Goal: Transaction & Acquisition: Purchase product/service

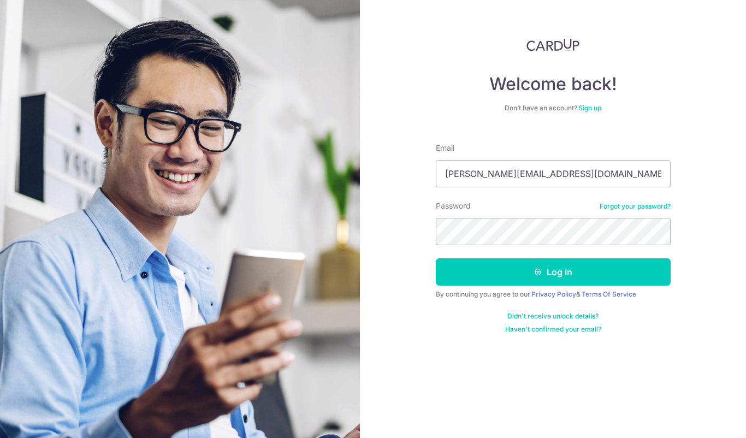
type input "[PERSON_NAME][EMAIL_ADDRESS][DOMAIN_NAME]"
click at [553, 272] on button "Log in" at bounding box center [553, 271] width 235 height 27
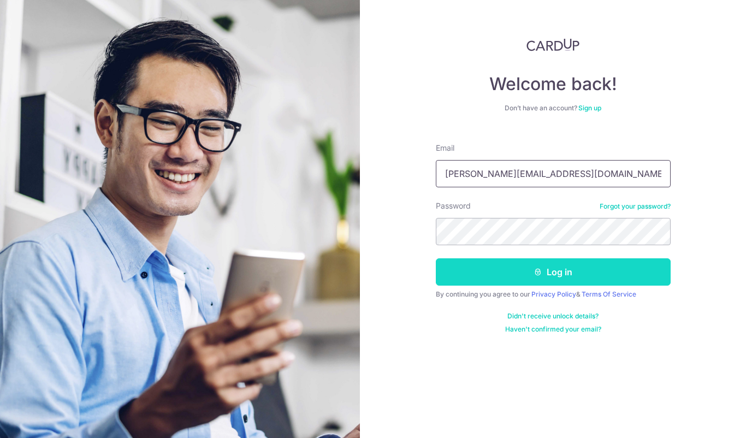
click at [519, 273] on button "Log in" at bounding box center [553, 271] width 235 height 27
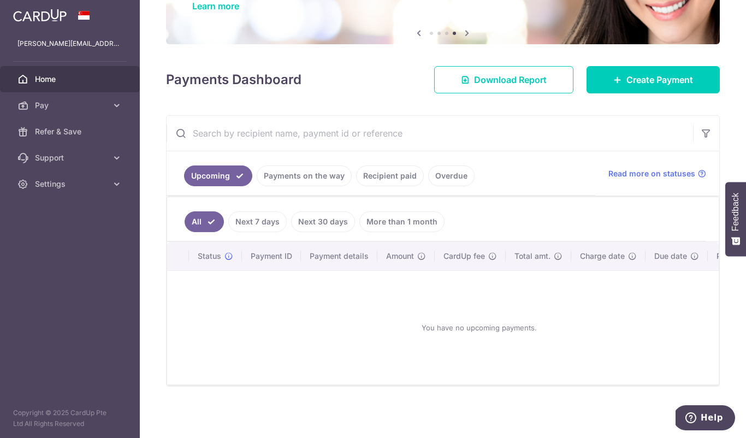
scroll to position [106, 0]
click at [631, 93] on link "Create Payment" at bounding box center [653, 79] width 133 height 27
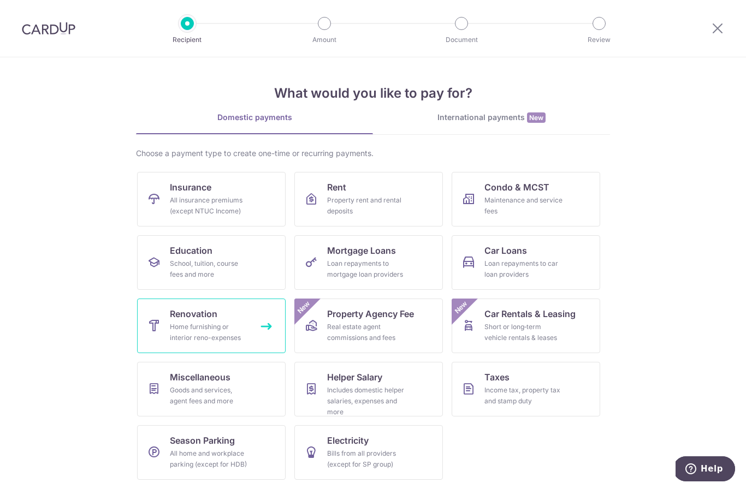
click at [210, 334] on div "Home furnishing or interior reno-expenses" at bounding box center [209, 333] width 79 height 22
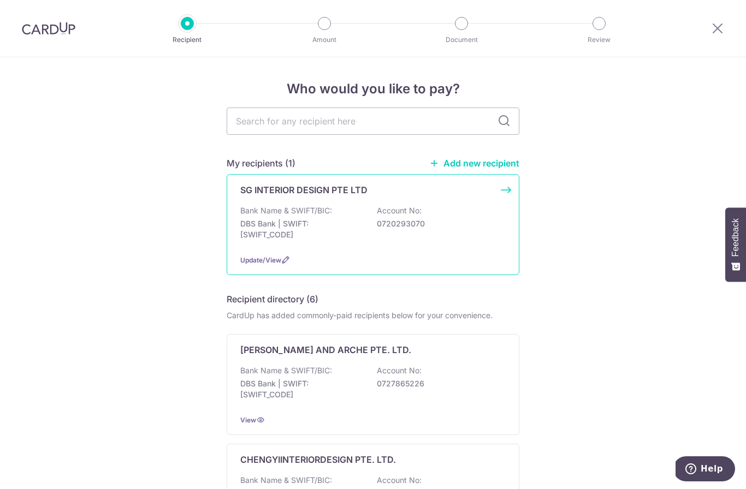
click at [318, 197] on p "SG INTERIOR DESIGN PTE LTD" at bounding box center [303, 189] width 127 height 13
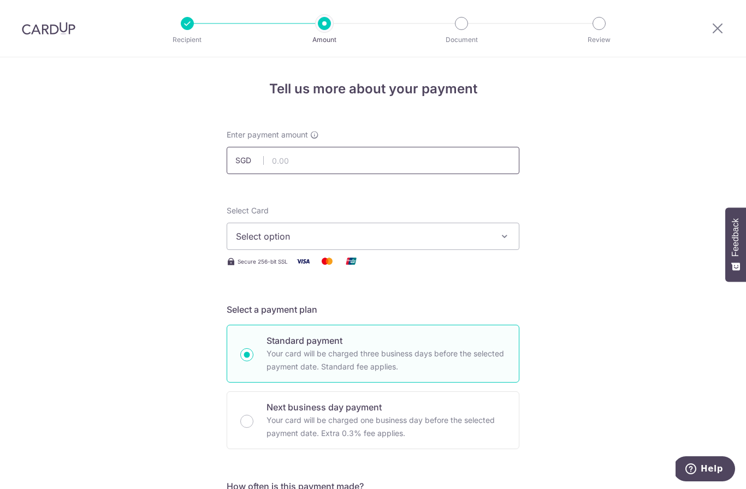
click at [324, 163] on input "text" at bounding box center [373, 160] width 293 height 27
type input "2"
type input "16,450.00"
click at [479, 243] on span "Select option" at bounding box center [363, 236] width 254 height 13
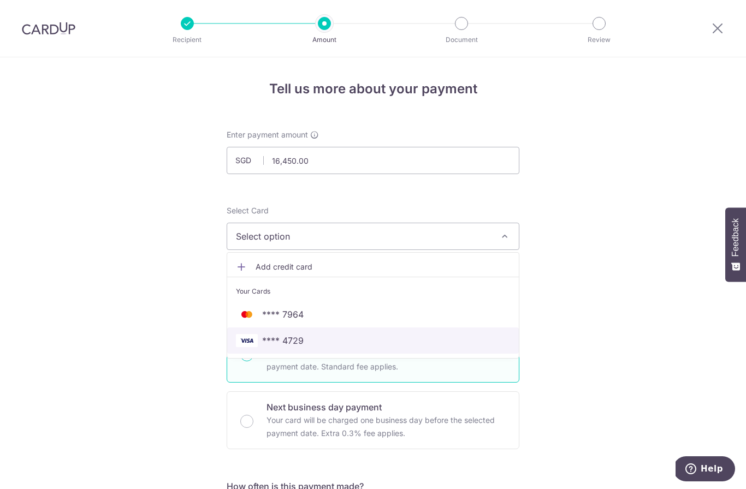
click at [302, 347] on span "**** 4729" at bounding box center [283, 340] width 42 height 13
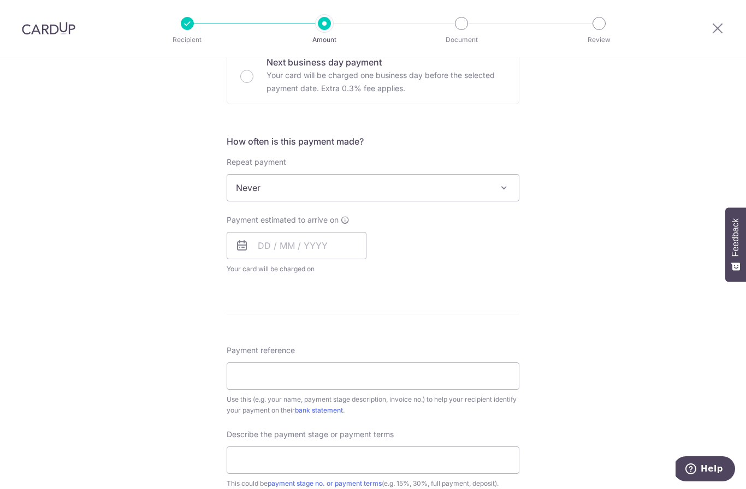
scroll to position [346, 0]
click at [267, 250] on input "text" at bounding box center [297, 244] width 140 height 27
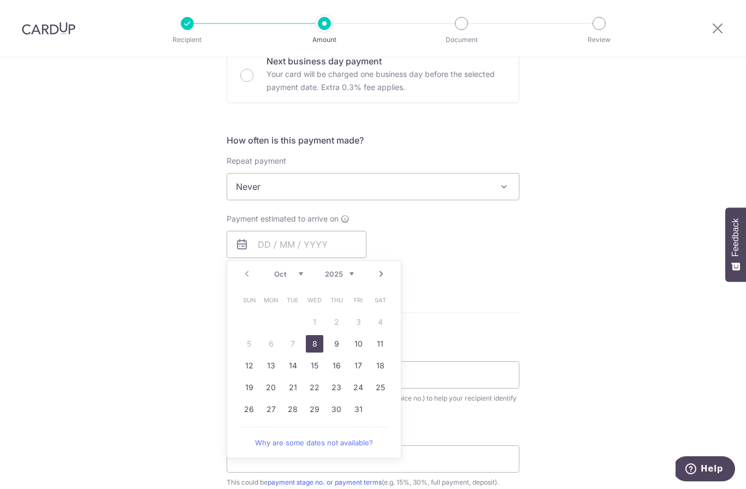
click at [316, 351] on link "8" at bounding box center [314, 343] width 17 height 17
type input "08/10/2025"
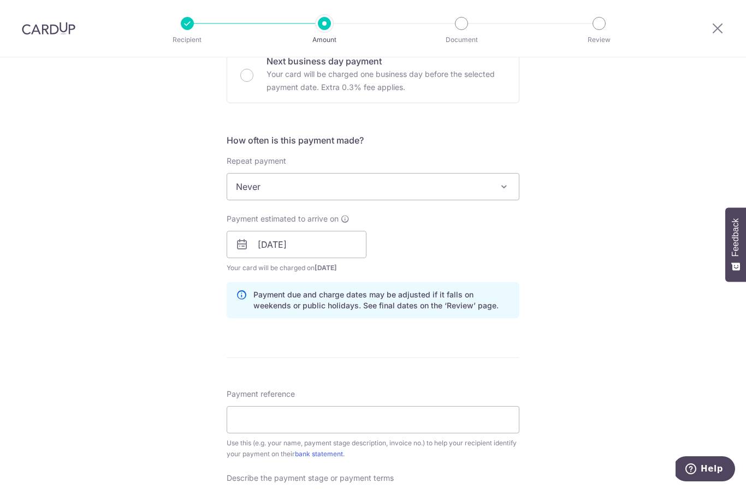
click at [451, 273] on div "Payment estimated to arrive on 08/10/2025 Prev Next Oct Nov Dec 2025 2026 2027 …" at bounding box center [373, 244] width 306 height 60
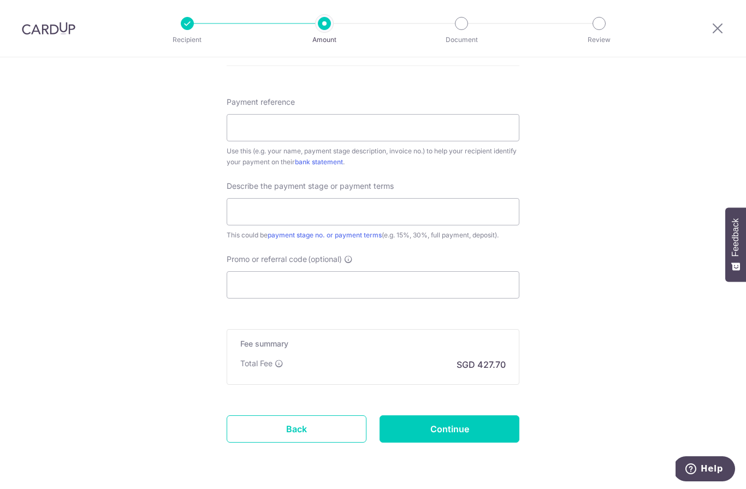
scroll to position [638, 0]
click at [291, 292] on input "Promo or referral code (optional)" at bounding box center [373, 285] width 293 height 27
paste input "OCBC18"
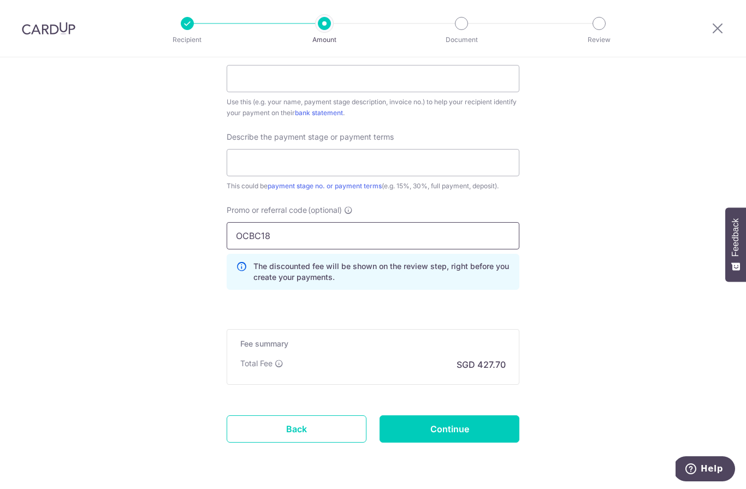
scroll to position [687, 0]
type input "OCBC18"
click at [469, 431] on input "Continue" at bounding box center [450, 429] width 140 height 27
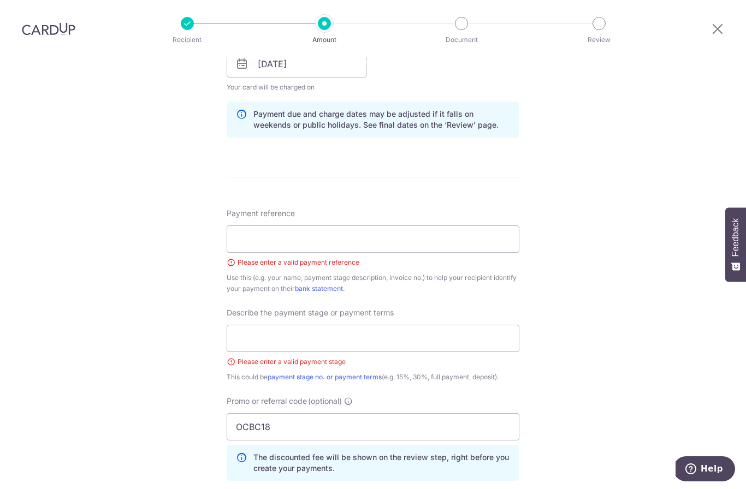
scroll to position [528, 0]
click at [369, 224] on input "Payment reference" at bounding box center [373, 237] width 293 height 27
paste input "GJ25-1806"
type input "GJ25-1806"
click at [304, 324] on input "text" at bounding box center [373, 337] width 293 height 27
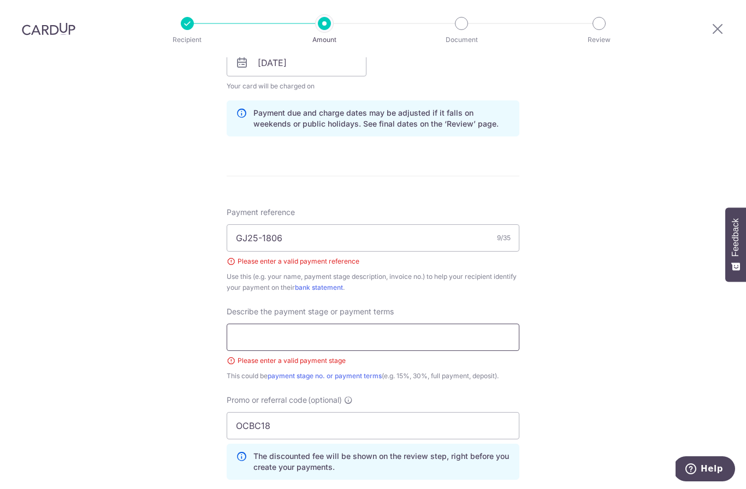
scroll to position [526, 0]
paste input "35% upon carpentry confirmation"
click at [242, 325] on input "35% upon carpentry confirmation" at bounding box center [373, 338] width 293 height 27
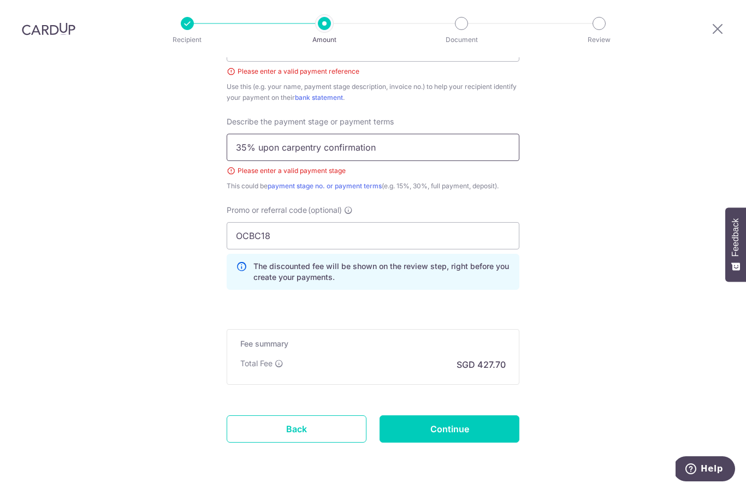
scroll to position [718, 0]
type input "35% upon carpentry confirmation"
click at [451, 416] on input "Continue" at bounding box center [450, 429] width 140 height 27
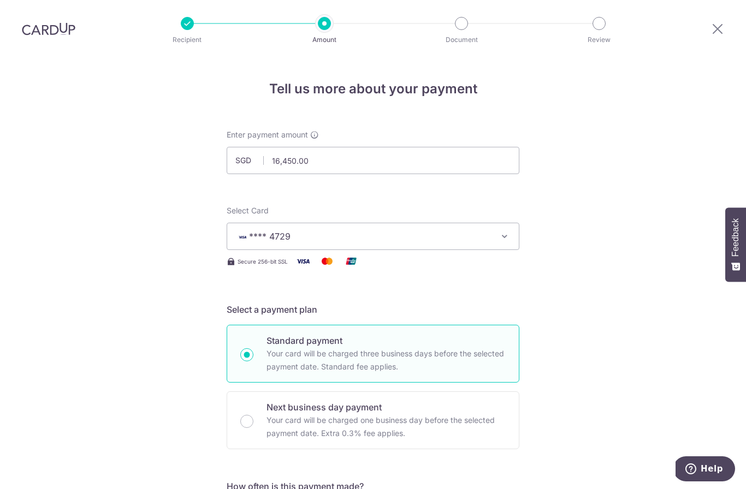
scroll to position [702, 0]
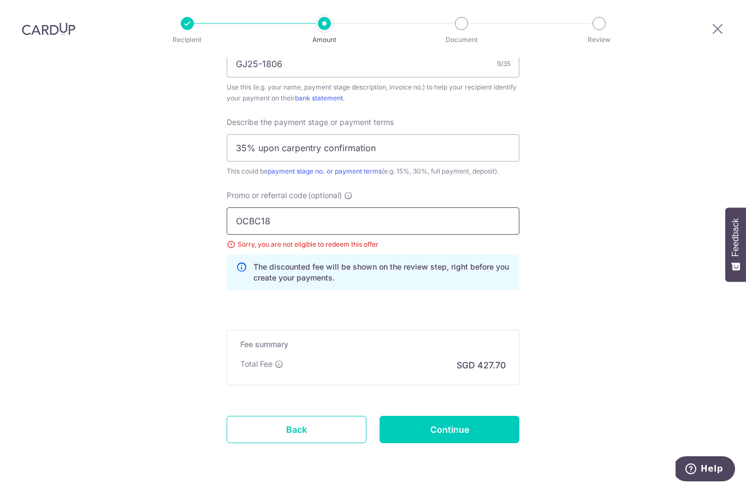
click at [315, 208] on input "OCBC18" at bounding box center [373, 221] width 293 height 27
type input "O"
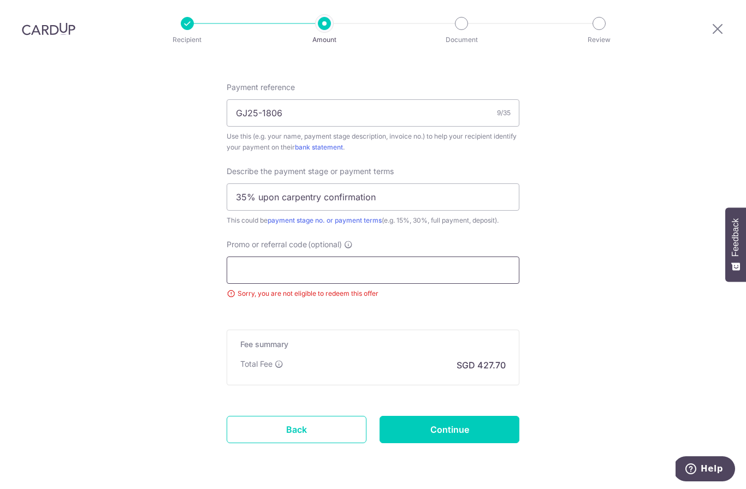
paste input "OCBC195"
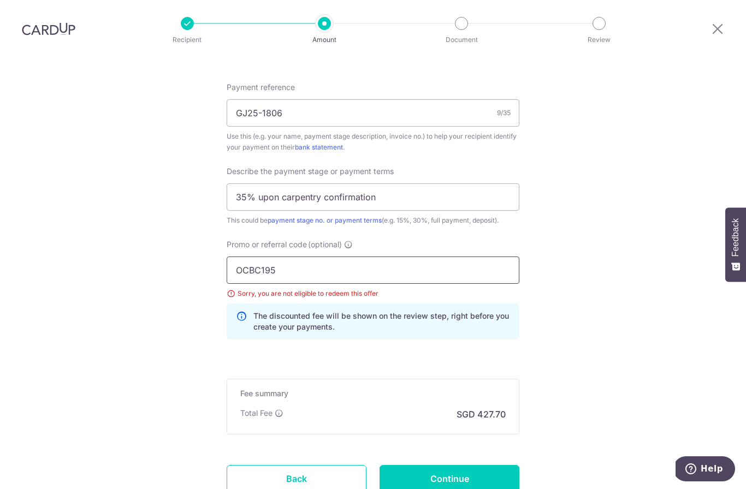
click at [238, 257] on input "OCBC195" at bounding box center [373, 270] width 293 height 27
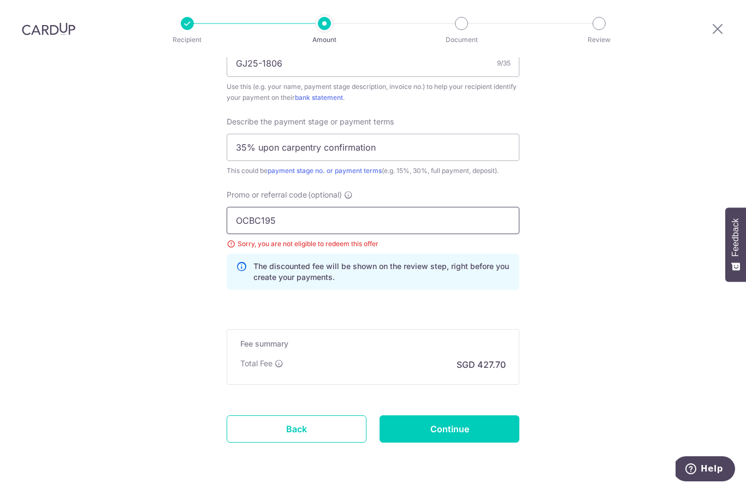
scroll to position [702, 0]
type input "OCBC195"
click at [449, 416] on input "Continue" at bounding box center [450, 429] width 140 height 27
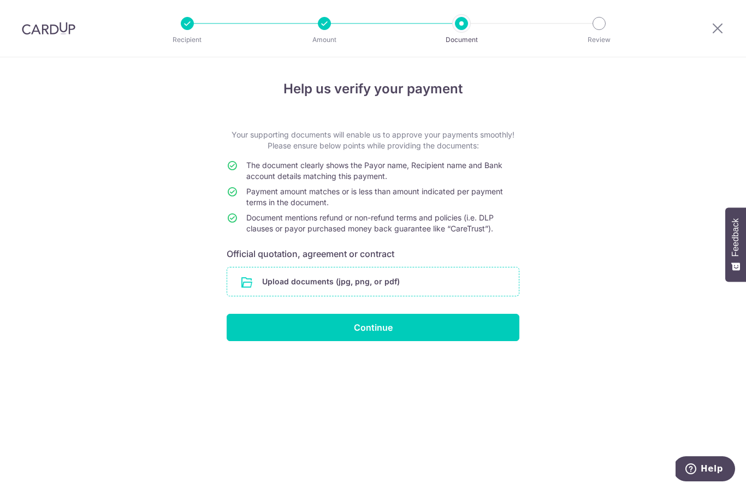
click at [270, 291] on input "file" at bounding box center [373, 282] width 292 height 28
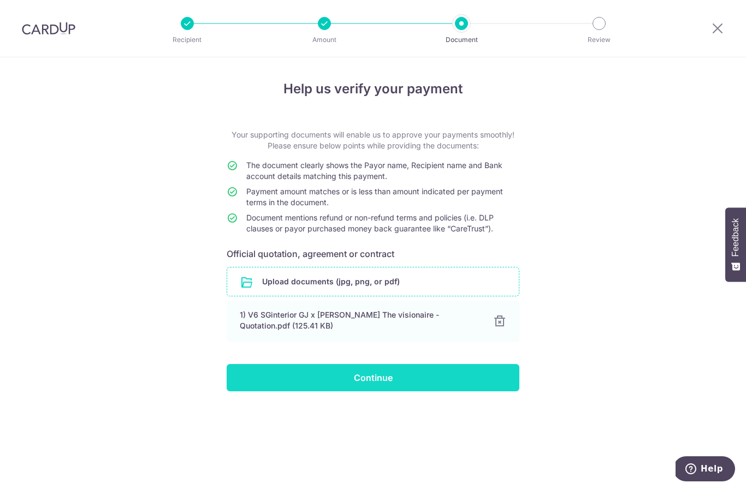
click at [423, 387] on input "Continue" at bounding box center [373, 377] width 293 height 27
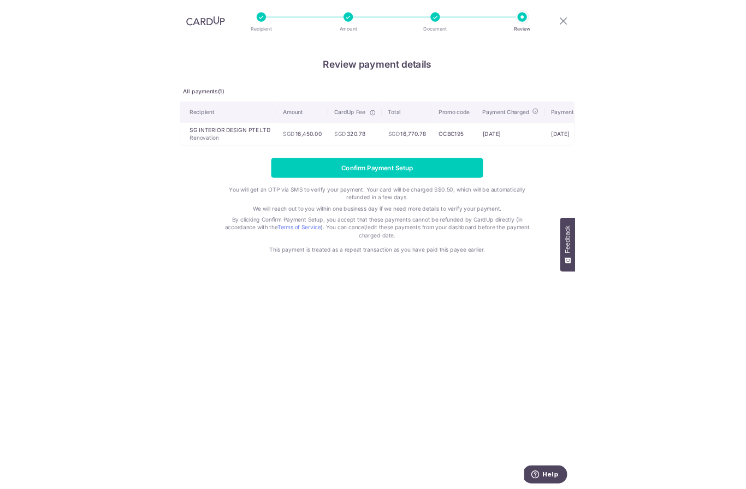
scroll to position [40, 0]
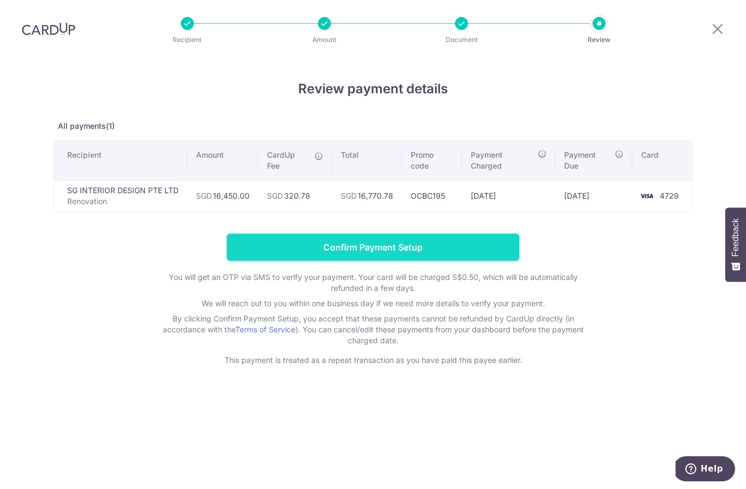
click at [383, 234] on input "Confirm Payment Setup" at bounding box center [373, 247] width 293 height 27
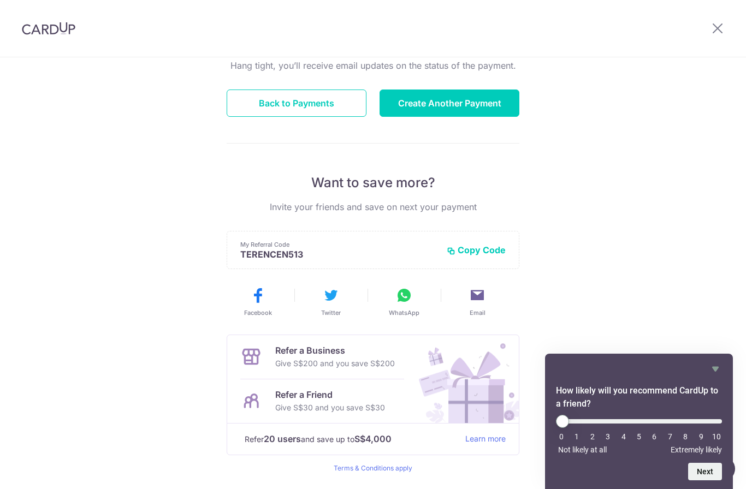
scroll to position [116, 0]
click at [705, 371] on div at bounding box center [639, 369] width 166 height 13
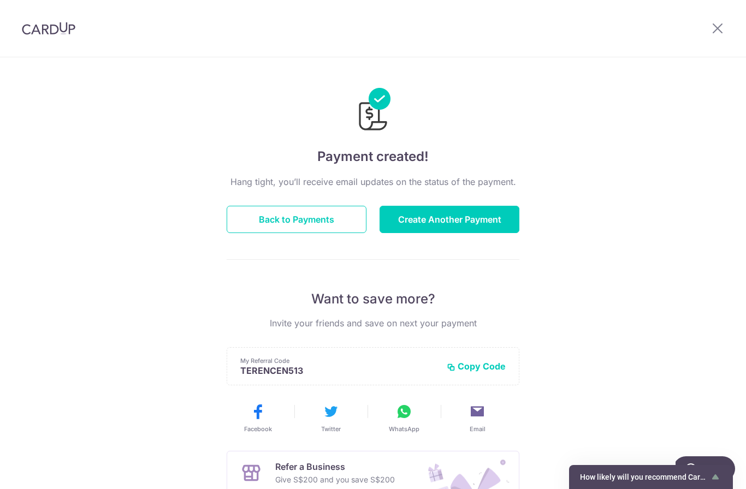
scroll to position [0, 0]
click at [712, 33] on icon at bounding box center [717, 28] width 13 height 14
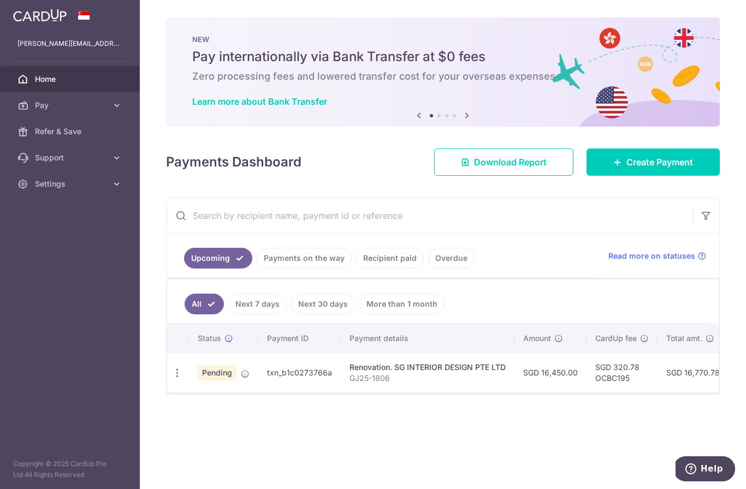
click at [350, 373] on div "Renovation. SG INTERIOR DESIGN PTE LTD" at bounding box center [428, 367] width 156 height 11
click at [171, 379] on icon "button" at bounding box center [176, 373] width 11 height 11
click at [248, 407] on div at bounding box center [373, 244] width 746 height 489
click at [257, 269] on link "Payments on the way" at bounding box center [304, 258] width 95 height 21
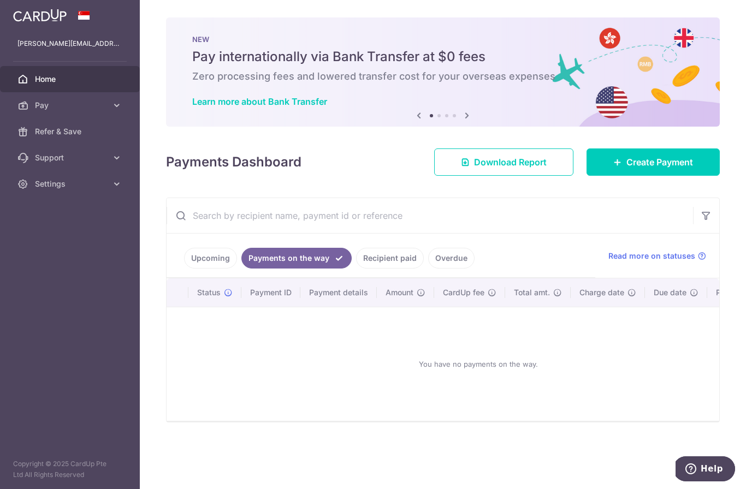
click at [356, 269] on link "Recipient paid" at bounding box center [390, 258] width 68 height 21
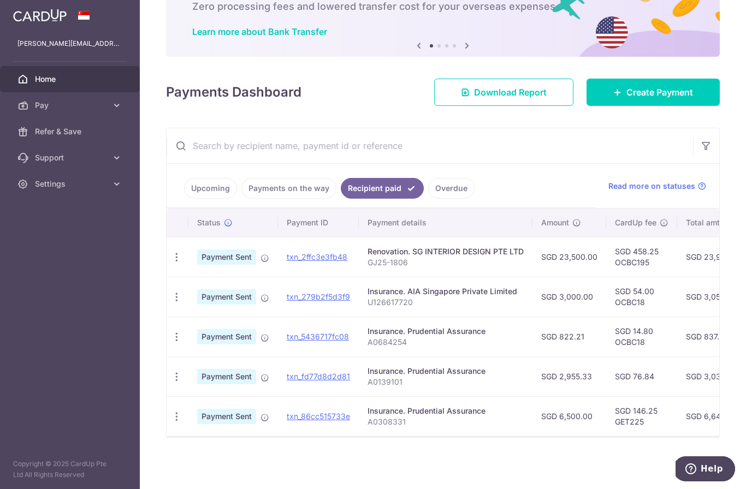
click at [184, 199] on link "Upcoming" at bounding box center [210, 188] width 53 height 21
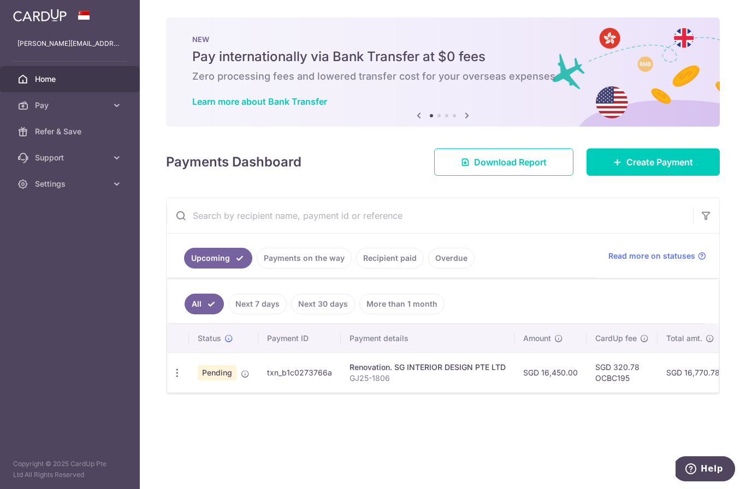
click at [228, 315] on link "Next 7 days" at bounding box center [257, 304] width 58 height 21
click at [185, 315] on link "All" at bounding box center [197, 304] width 24 height 21
click at [546, 176] on link "Download Report" at bounding box center [503, 162] width 139 height 27
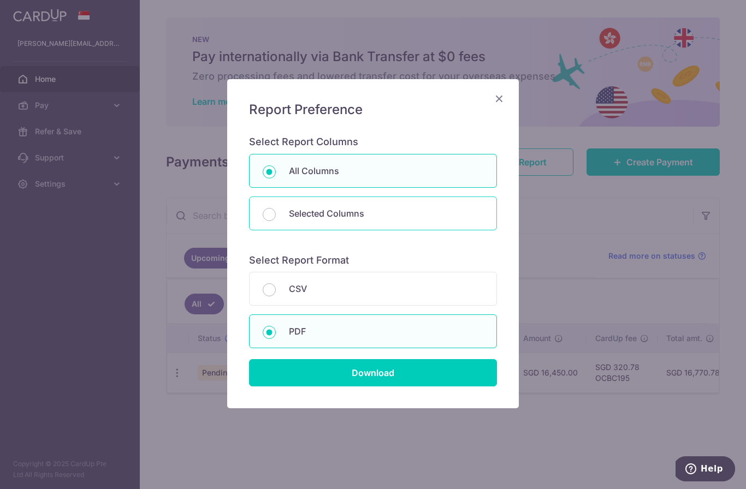
click at [353, 220] on div "Selected Columns" at bounding box center [373, 214] width 248 height 34
radio input "false"
radio input "true"
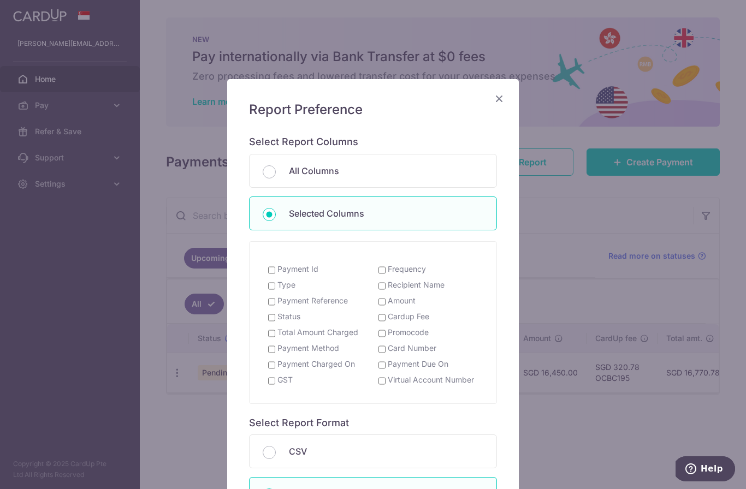
click at [295, 267] on label "Payment Id" at bounding box center [297, 269] width 41 height 11
click at [275, 267] on input "Payment Id" at bounding box center [271, 270] width 7 height 9
checkbox input "true"
click at [281, 289] on label "Type" at bounding box center [286, 285] width 18 height 11
click at [275, 289] on input "Type" at bounding box center [271, 286] width 7 height 9
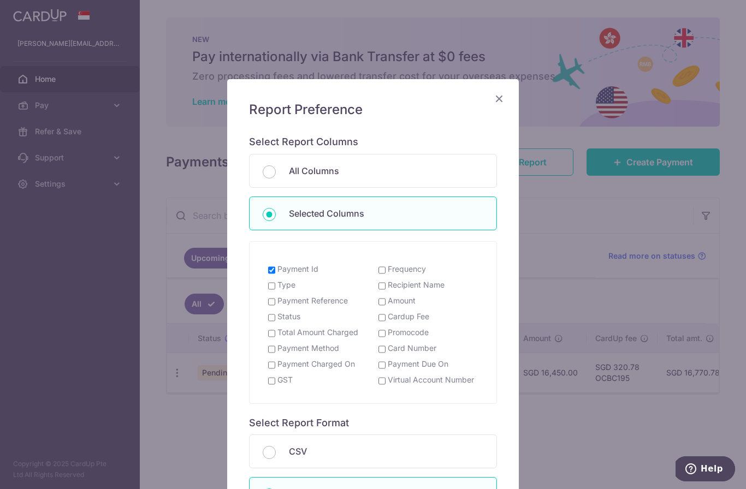
checkbox input "true"
click at [281, 299] on label "Payment Reference" at bounding box center [312, 300] width 70 height 11
click at [275, 299] on input "Payment Reference" at bounding box center [271, 302] width 7 height 9
checkbox input "true"
click at [279, 313] on label "Status" at bounding box center [288, 316] width 23 height 11
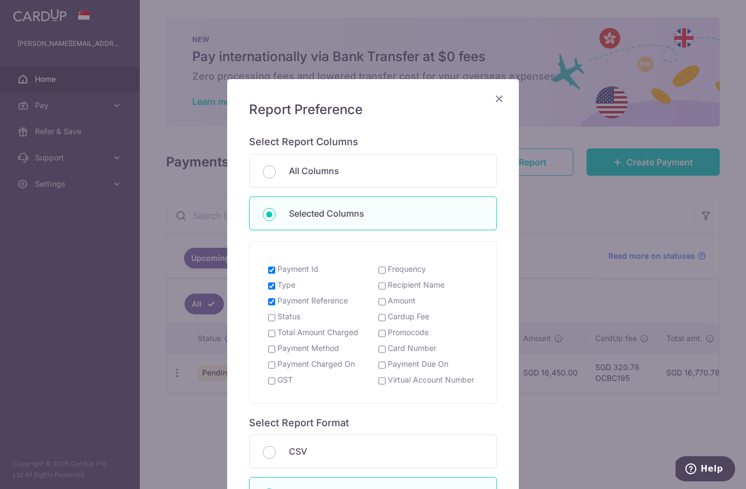
click at [275, 313] on input "Status" at bounding box center [271, 317] width 7 height 9
checkbox input "true"
click at [286, 329] on label "Total Amount Charged" at bounding box center [317, 332] width 81 height 11
click at [275, 329] on input "Total Amount Charged" at bounding box center [271, 333] width 7 height 9
click at [282, 337] on label "Total Amount Charged" at bounding box center [317, 332] width 81 height 11
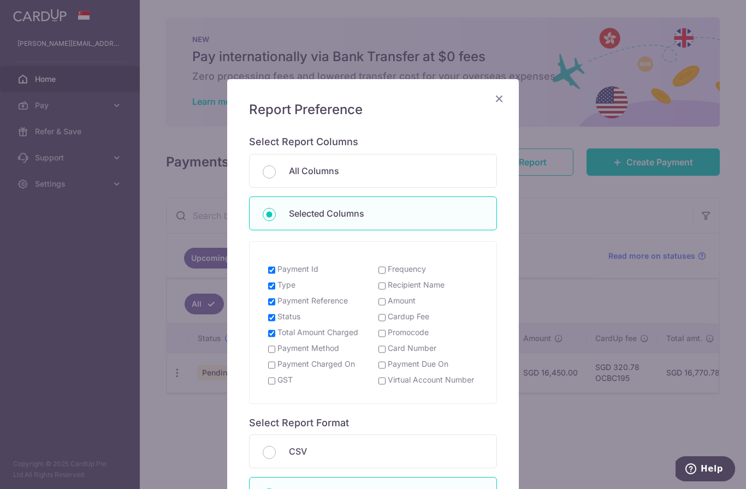
click at [275, 337] on input "Total Amount Charged" at bounding box center [271, 333] width 7 height 9
checkbox input "false"
click at [501, 92] on div "Report Preference Select Report Columns All Columns Selected Columns Payment Id…" at bounding box center [373, 325] width 292 height 492
click at [498, 102] on icon "Close" at bounding box center [499, 99] width 13 height 14
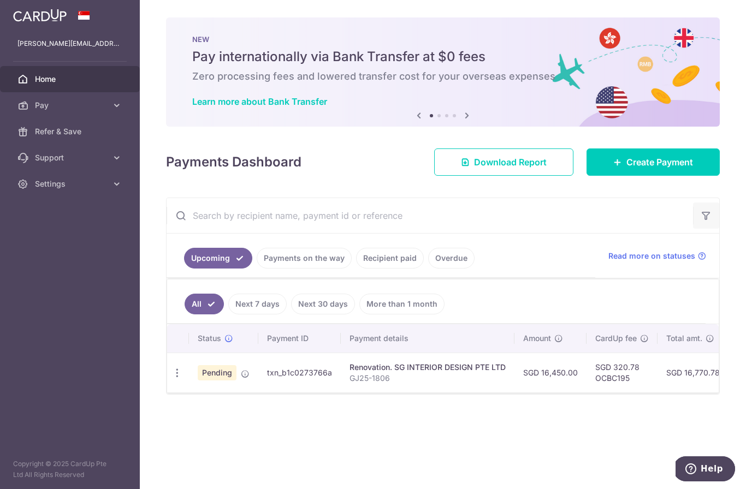
click at [702, 221] on icon "button" at bounding box center [706, 215] width 11 height 11
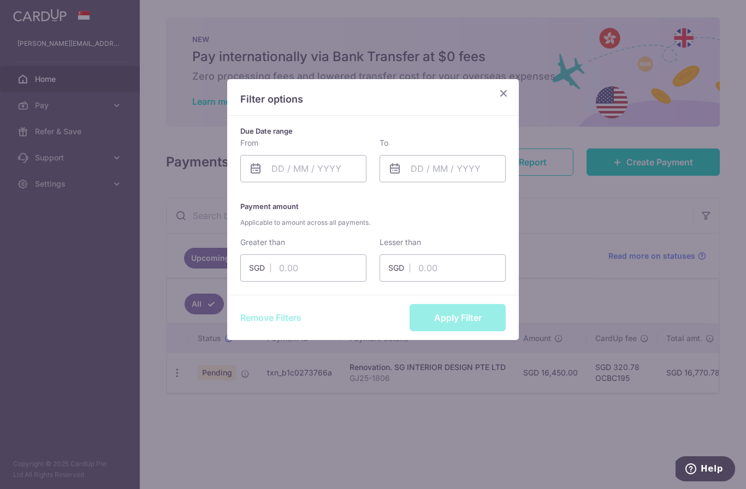
click at [503, 93] on icon "Close" at bounding box center [503, 93] width 13 height 14
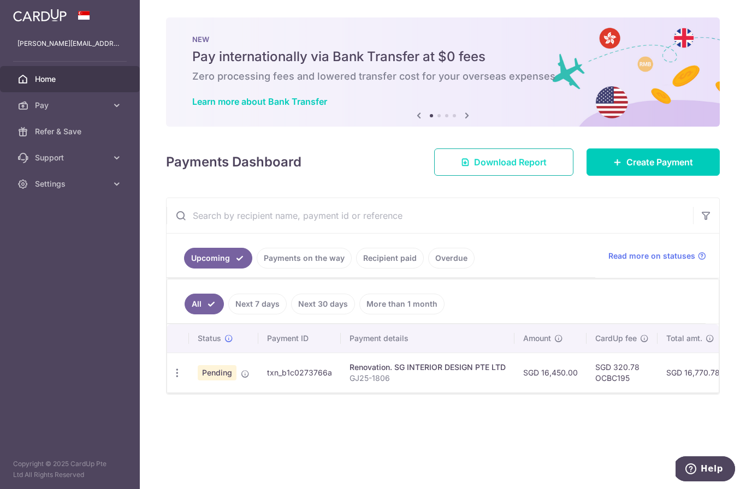
click at [537, 176] on link "Download Report" at bounding box center [503, 162] width 139 height 27
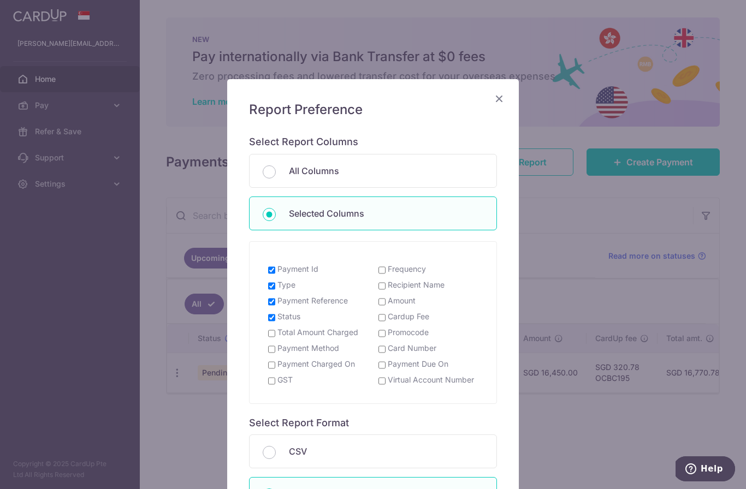
click at [383, 303] on input "Amount" at bounding box center [381, 302] width 7 height 9
checkbox input "true"
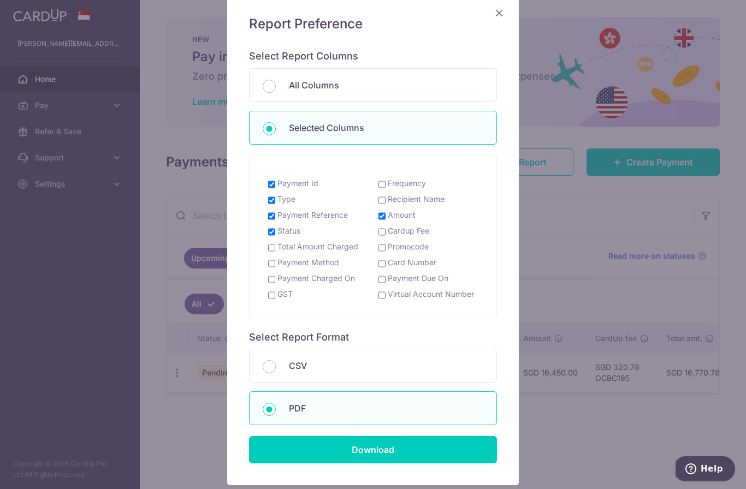
scroll to position [122, 0]
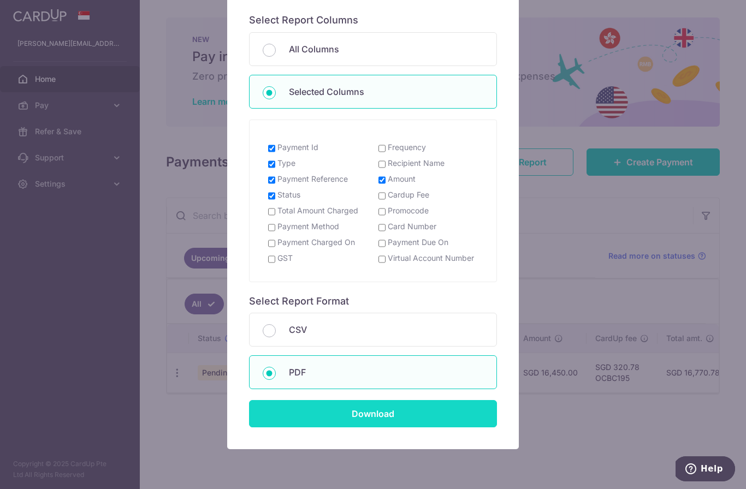
click at [351, 413] on input "Download" at bounding box center [373, 413] width 248 height 27
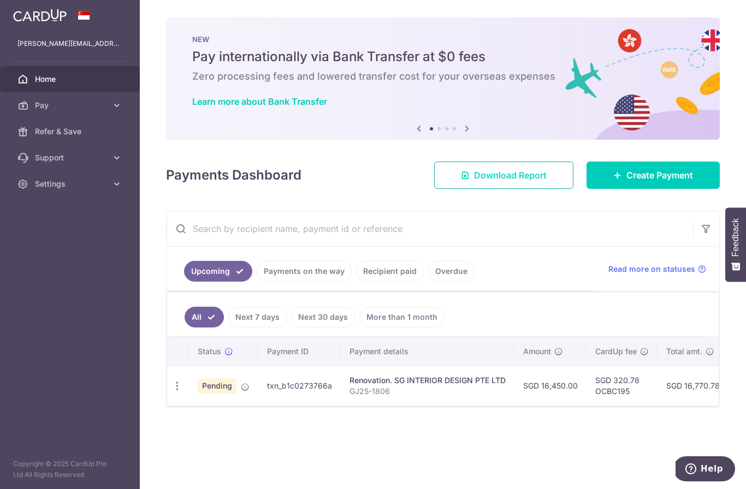
click at [501, 182] on span "Download Report" at bounding box center [510, 175] width 73 height 13
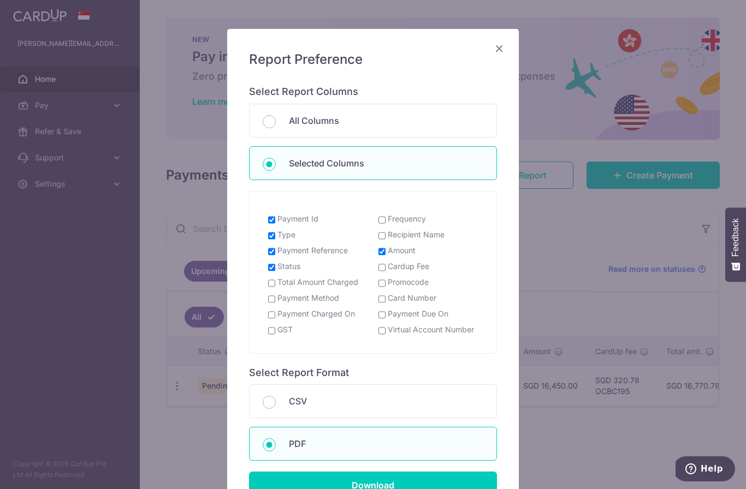
scroll to position [51, 0]
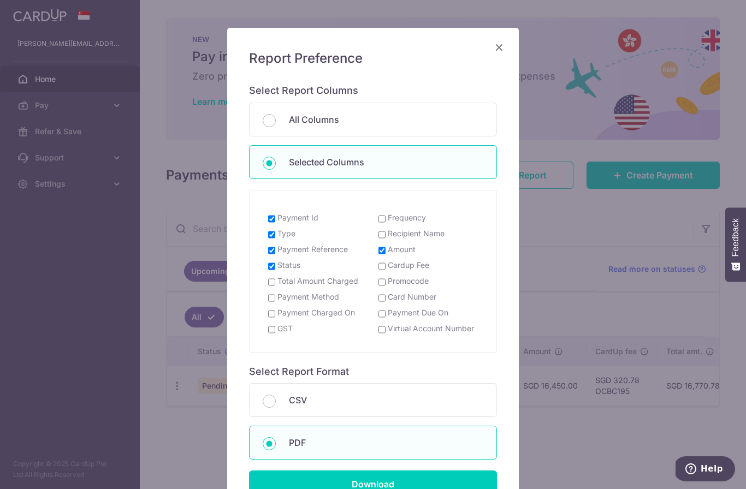
click at [504, 46] on icon "Close" at bounding box center [499, 47] width 13 height 14
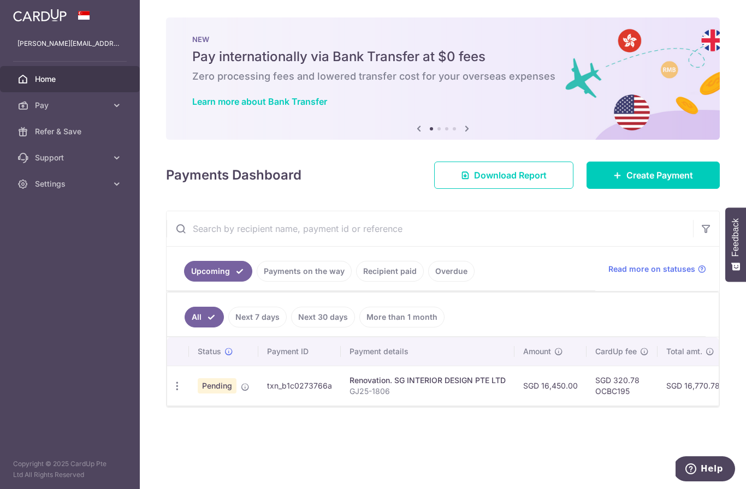
click at [257, 282] on link "Payments on the way" at bounding box center [304, 271] width 95 height 21
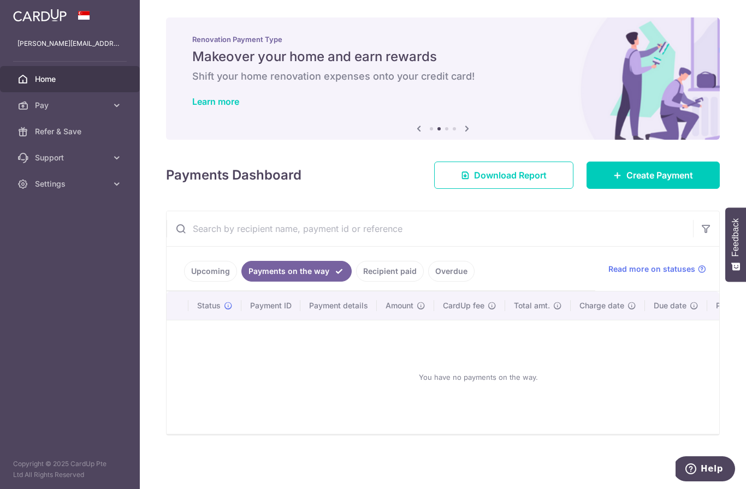
click at [184, 282] on link "Upcoming" at bounding box center [210, 271] width 53 height 21
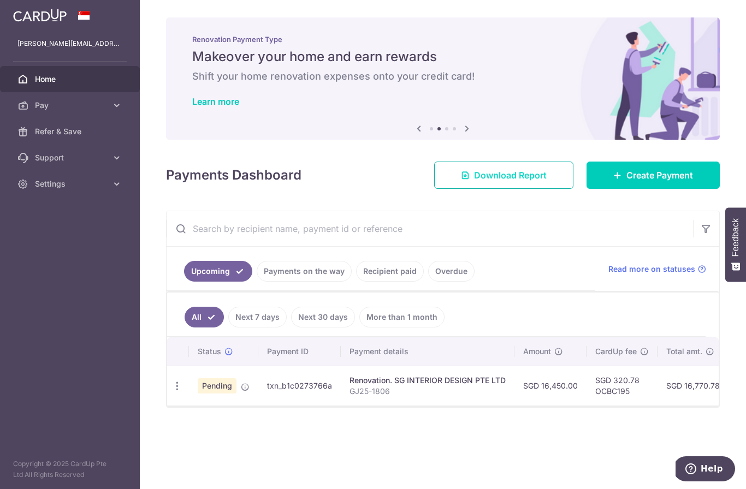
click at [488, 182] on span "Download Report" at bounding box center [510, 175] width 73 height 13
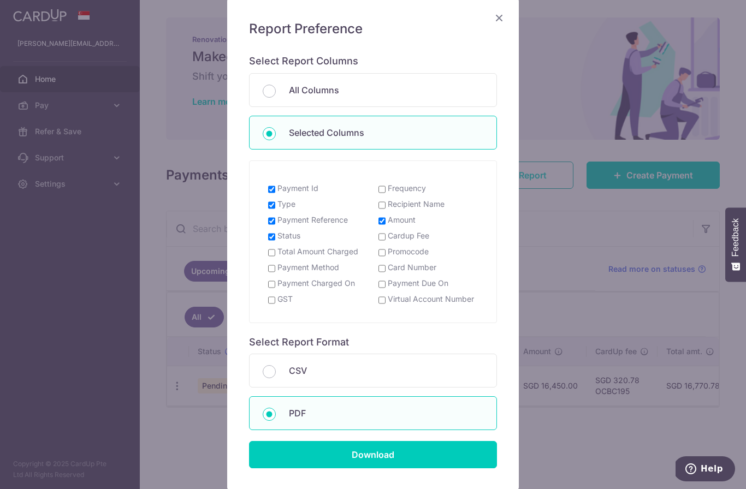
scroll to position [81, 0]
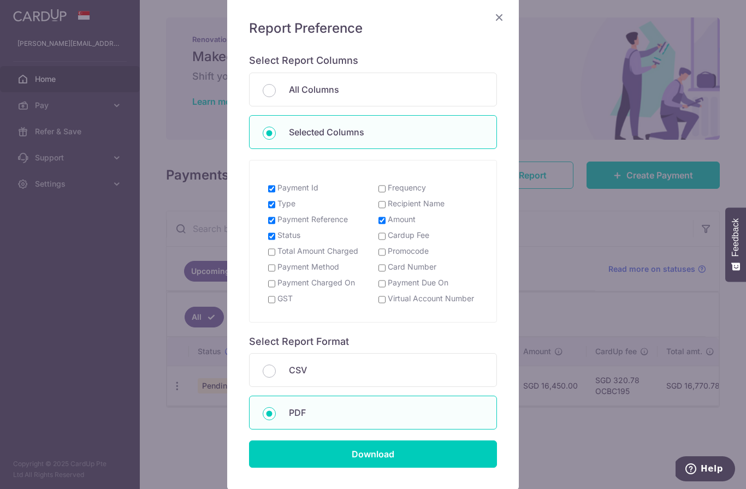
click at [436, 205] on label "Recipient Name" at bounding box center [416, 203] width 57 height 11
click at [386, 205] on input "Recipient Name" at bounding box center [381, 204] width 7 height 9
checkbox input "true"
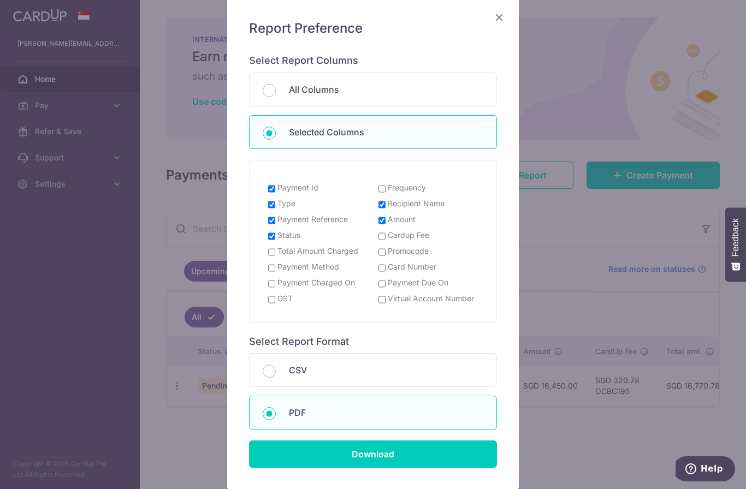
click at [323, 285] on label "Payment Charged On" at bounding box center [316, 282] width 78 height 11
click at [275, 285] on input "Payment Charged On" at bounding box center [271, 284] width 7 height 9
checkbox input "true"
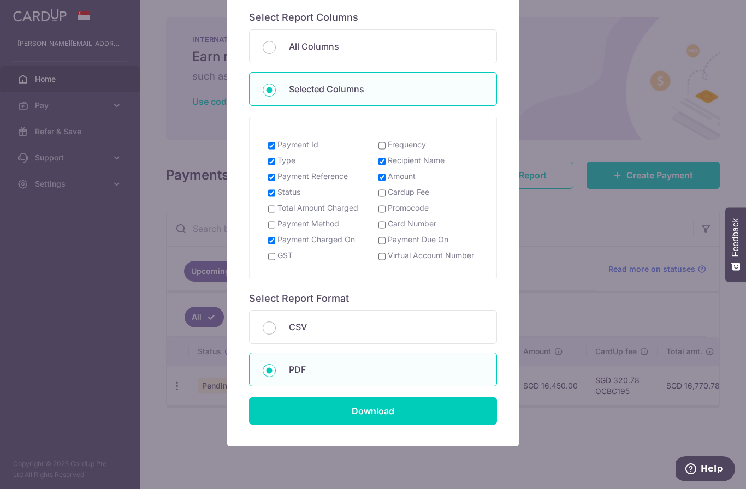
scroll to position [139, 0]
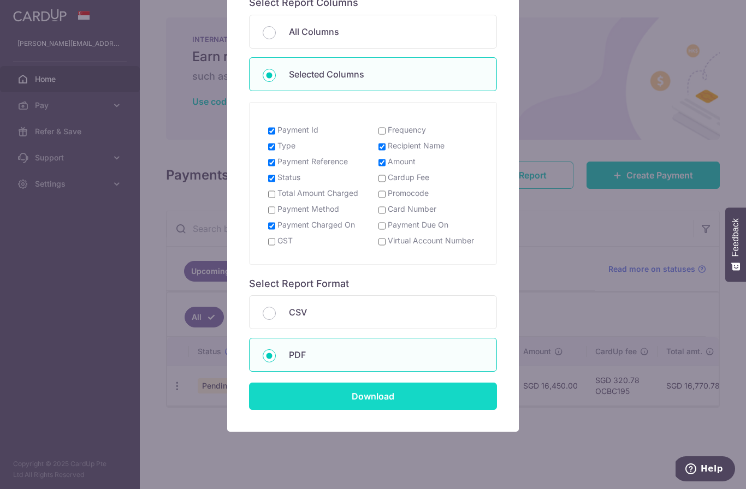
click at [374, 399] on input "Download" at bounding box center [373, 396] width 248 height 27
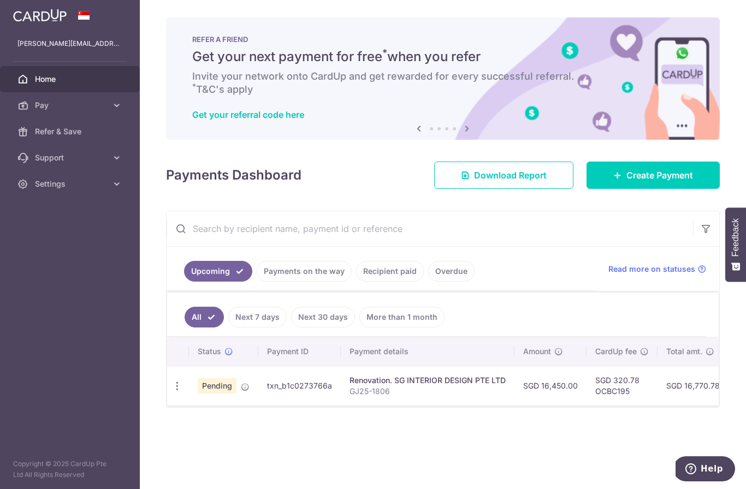
drag, startPoint x: 0, startPoint y: 0, endPoint x: 501, endPoint y: 225, distance: 549.0
click at [501, 225] on html "[PERSON_NAME][EMAIL_ADDRESS][DOMAIN_NAME] Home Pay Payments Recipients Cards Re…" at bounding box center [373, 244] width 746 height 489
click at [501, 182] on span "Download Report" at bounding box center [510, 175] width 73 height 13
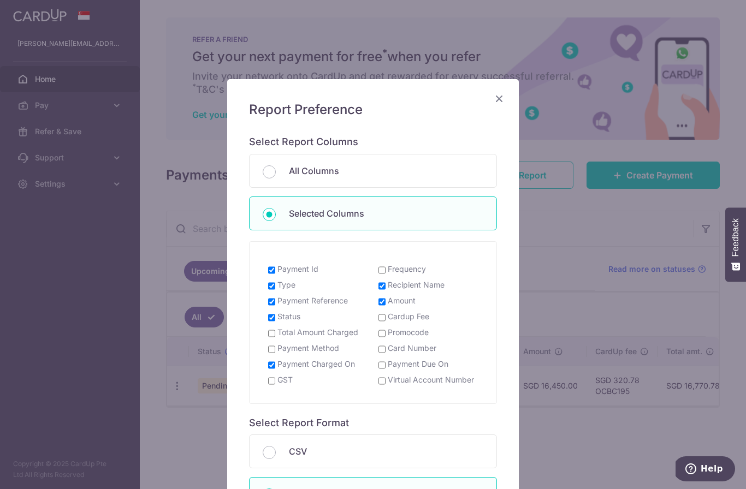
click at [505, 93] on icon "Close" at bounding box center [499, 99] width 13 height 14
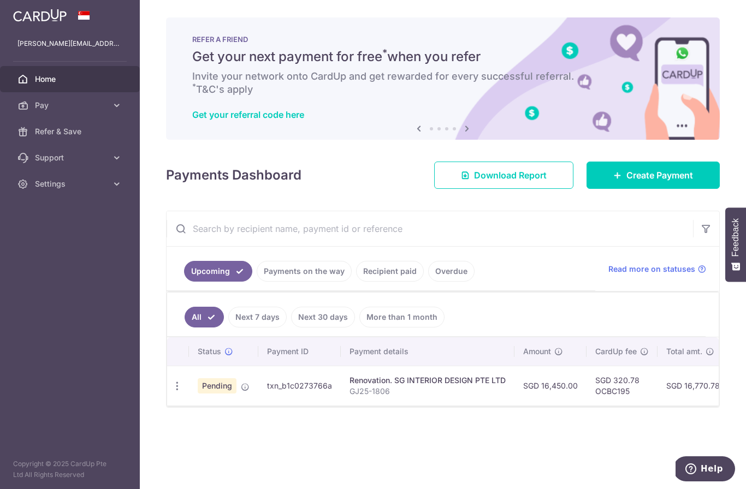
click at [248, 246] on input "text" at bounding box center [430, 228] width 526 height 35
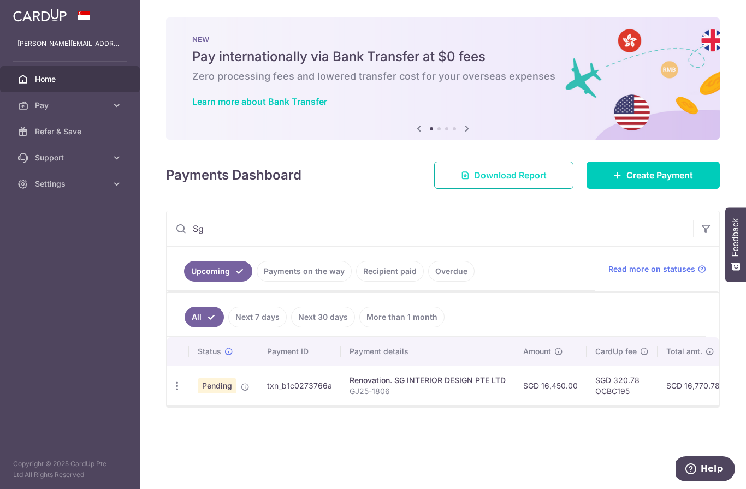
type input "Sg"
click at [500, 182] on span "Download Report" at bounding box center [510, 175] width 73 height 13
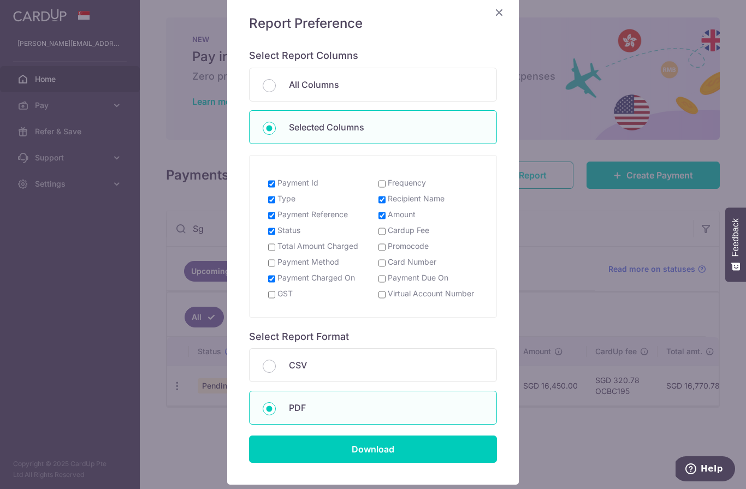
scroll to position [97, 0]
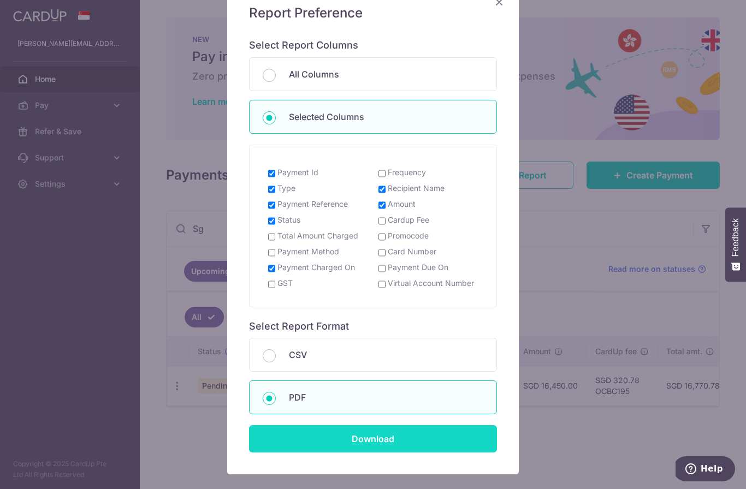
click at [341, 444] on input "Download" at bounding box center [373, 438] width 248 height 27
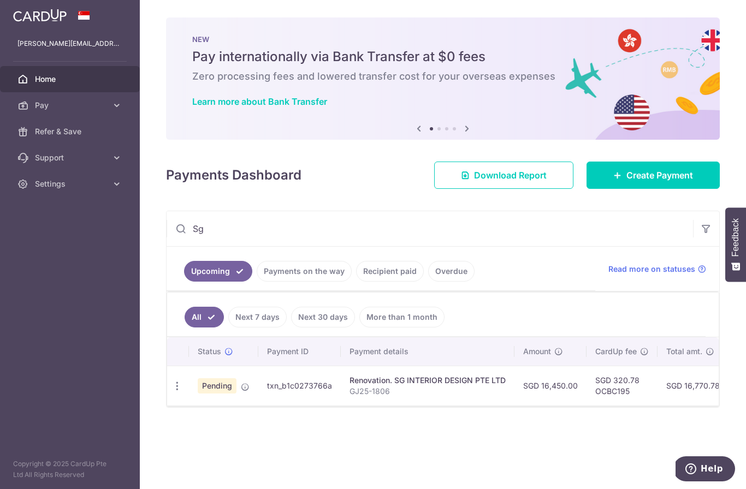
click at [0, 0] on icon "button" at bounding box center [0, 0] width 0 height 0
click at [114, 180] on icon at bounding box center [116, 184] width 11 height 11
click at [56, 236] on span "Logout" at bounding box center [71, 236] width 72 height 11
